Goal: Task Accomplishment & Management: Manage account settings

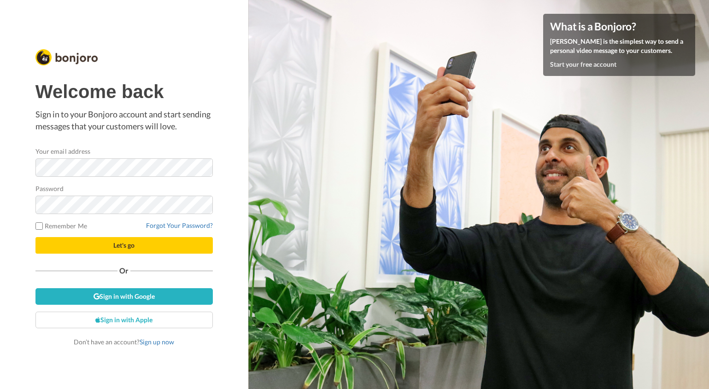
click at [35, 177] on div at bounding box center [35, 177] width 0 height 0
click at [123, 255] on div "Welcome back Sign in to your Bonjoro account and start sending messages that yo…" at bounding box center [123, 214] width 177 height 265
click at [123, 250] on button "Let's go" at bounding box center [123, 245] width 177 height 17
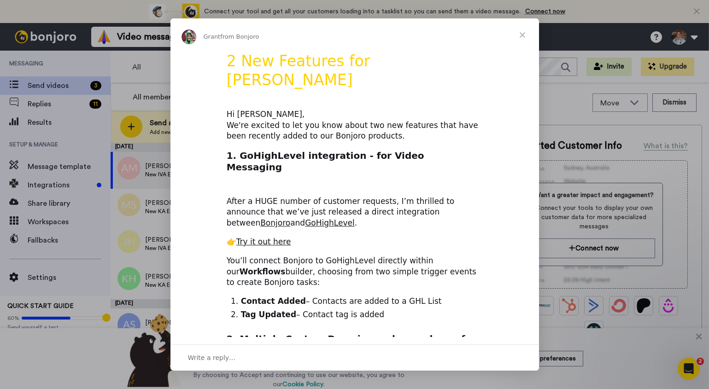
click at [521, 35] on span "Close" at bounding box center [522, 34] width 33 height 33
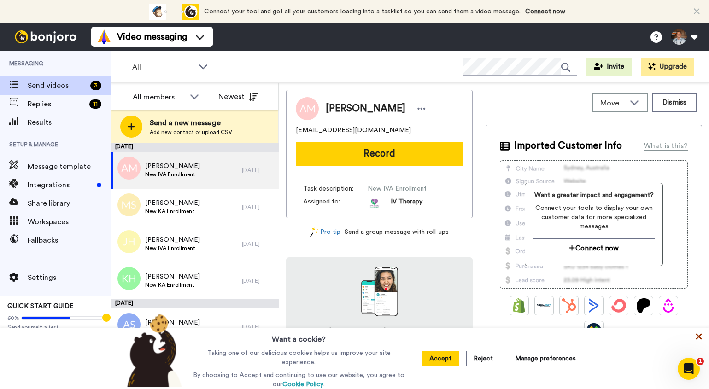
click at [700, 337] on icon at bounding box center [698, 336] width 9 height 9
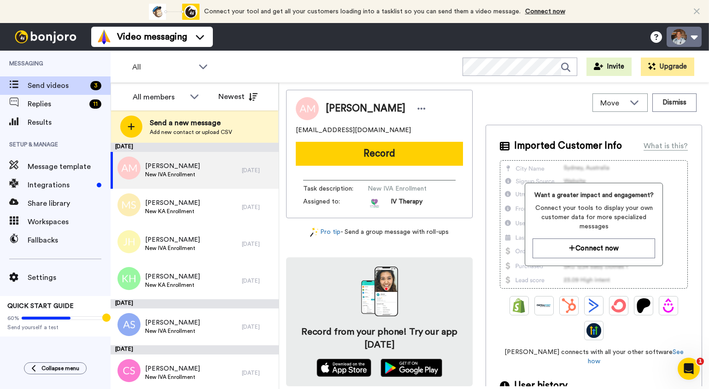
click at [681, 39] on button at bounding box center [684, 37] width 35 height 20
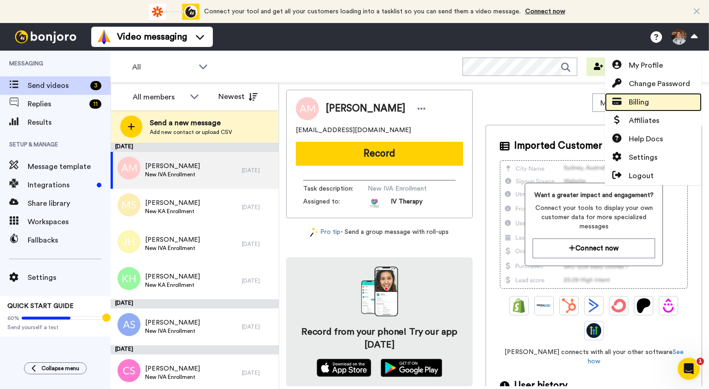
click at [651, 100] on link "Billing" at bounding box center [653, 102] width 97 height 18
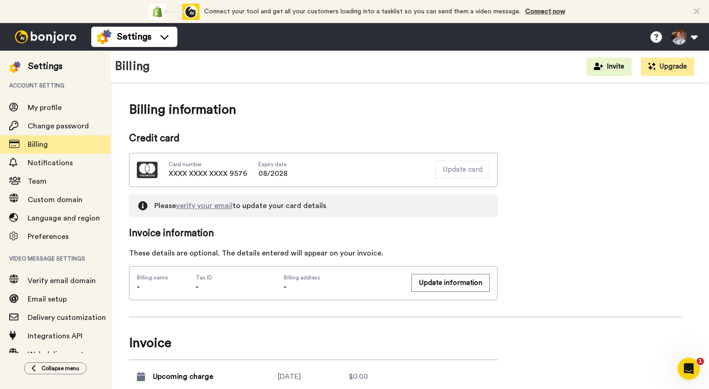
scroll to position [184, 0]
